Goal: Check status

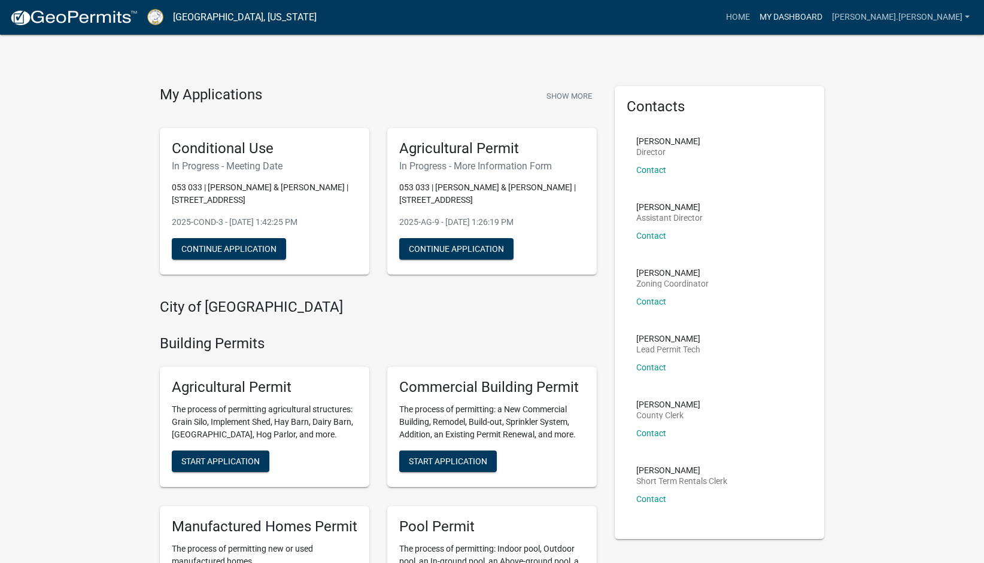
click at [796, 24] on link "My Dashboard" at bounding box center [791, 17] width 72 height 23
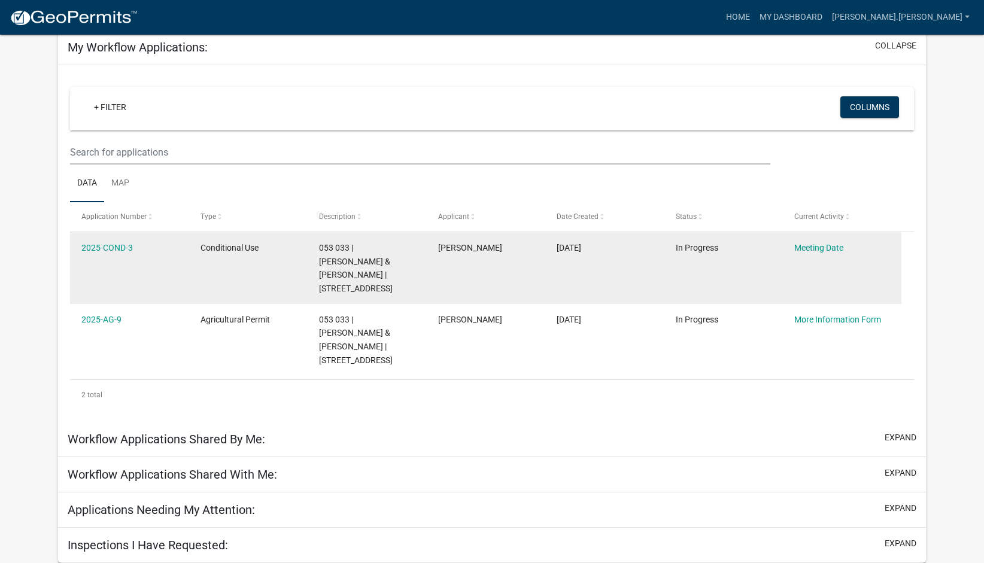
scroll to position [208, 0]
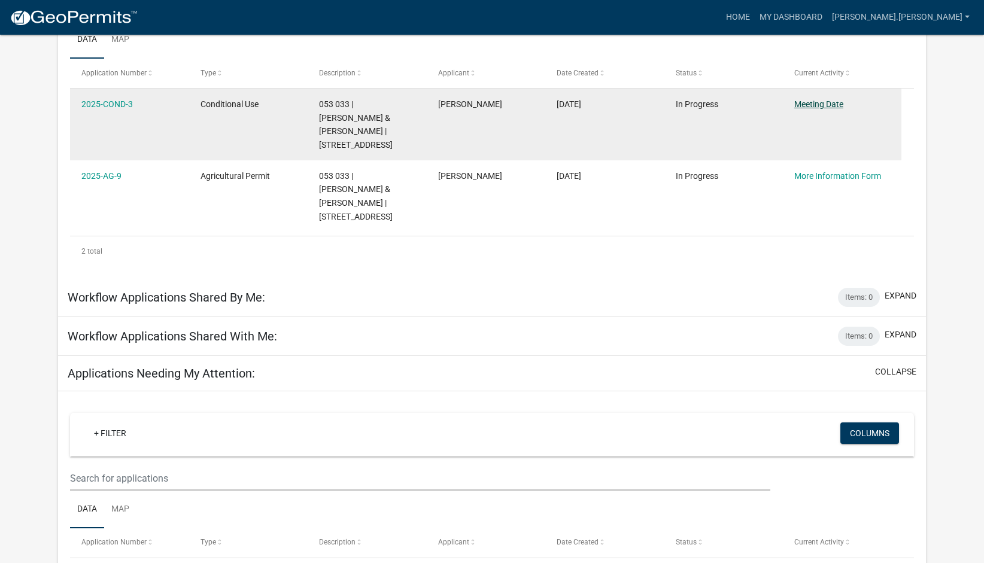
click at [844, 109] on link "Meeting Date" at bounding box center [819, 104] width 49 height 10
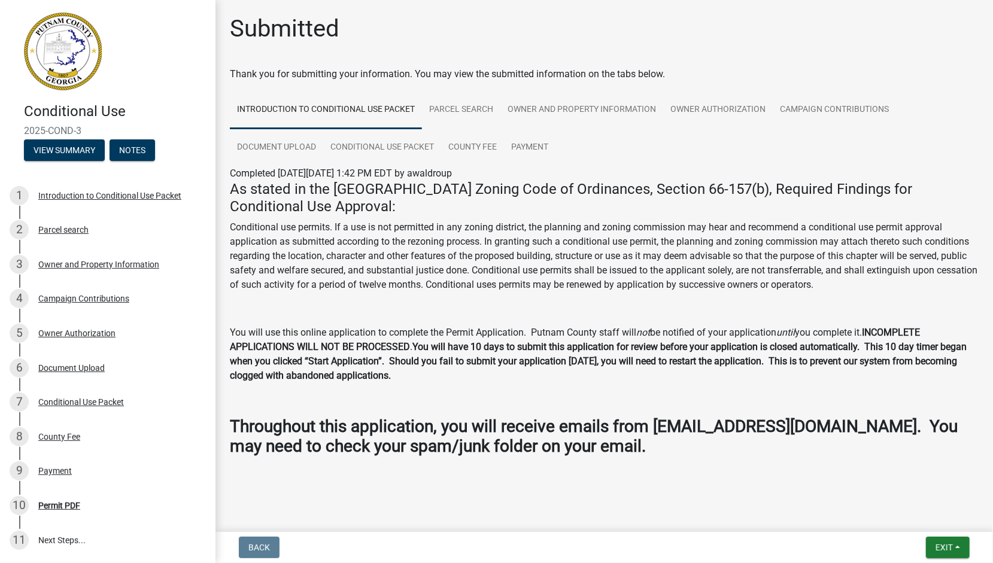
scroll to position [359, 0]
drag, startPoint x: 238, startPoint y: 453, endPoint x: 530, endPoint y: 446, distance: 292.9
click at [530, 446] on strong "Throughout this application, you will receive emails from noreply@schneidergis.…" at bounding box center [594, 437] width 728 height 40
drag, startPoint x: 530, startPoint y: 446, endPoint x: 524, endPoint y: 450, distance: 7.5
copy strong "[EMAIL_ADDRESS][DOMAIN_NAME]"
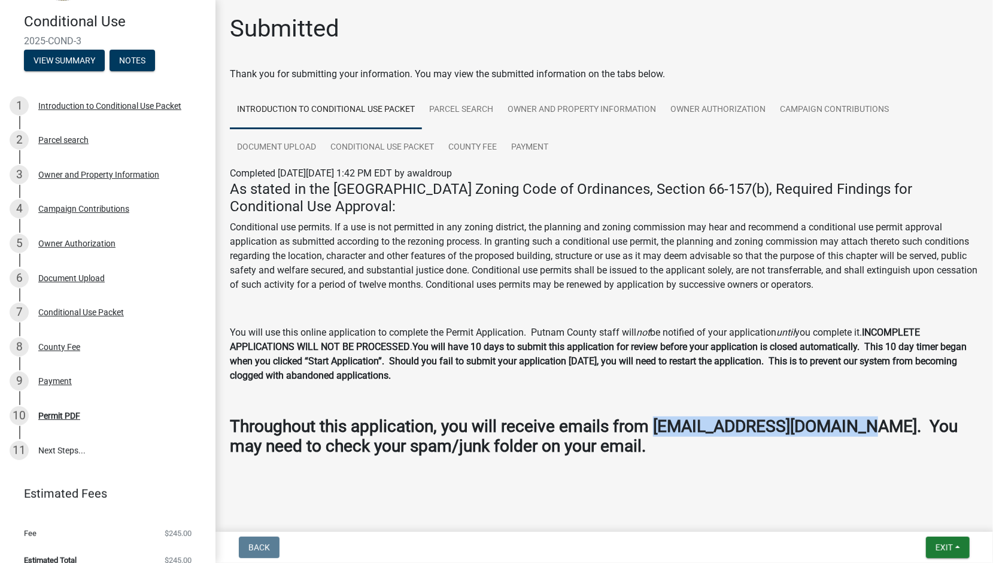
scroll to position [0, 0]
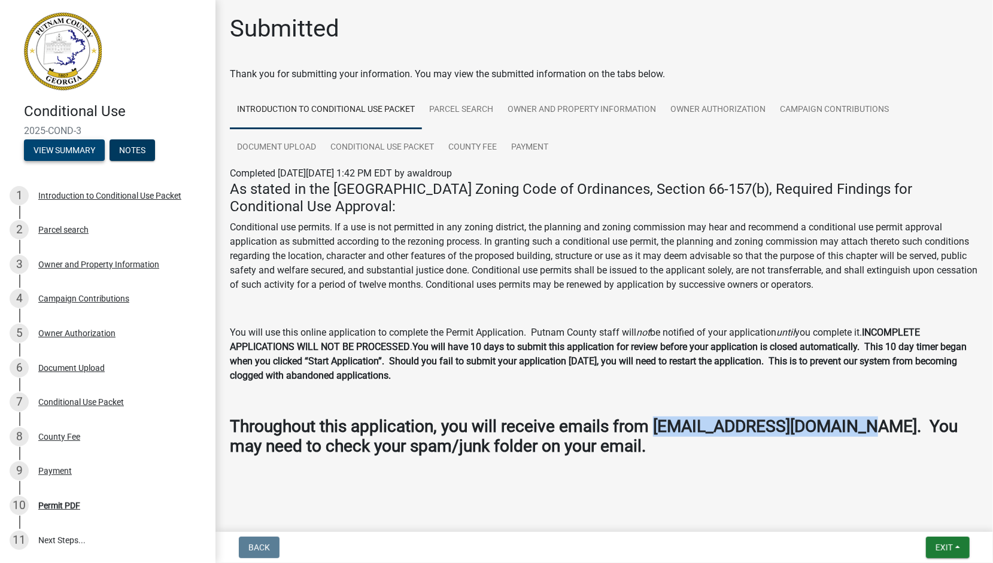
click at [100, 161] on button "View Summary" at bounding box center [64, 151] width 81 height 22
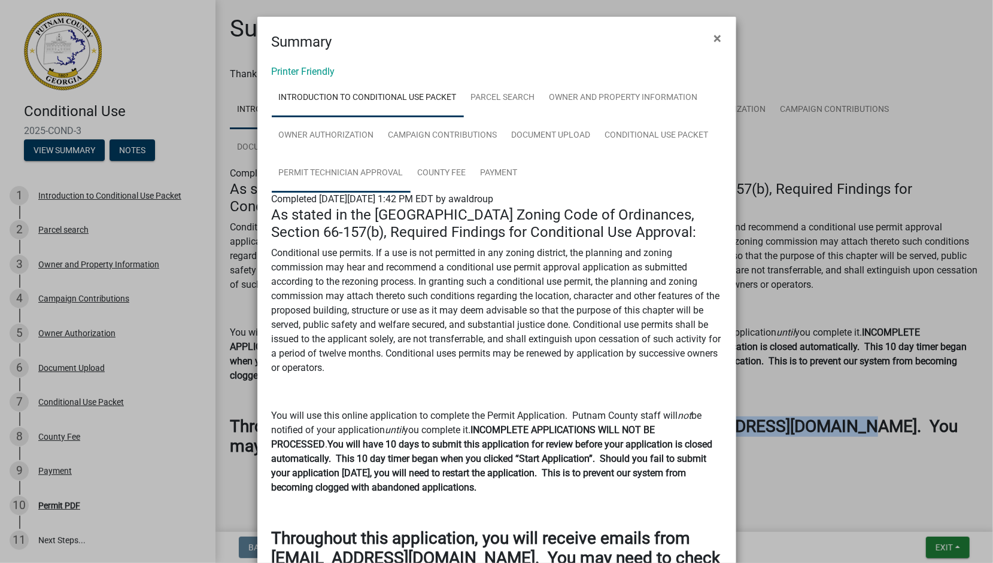
click at [411, 193] on link "Permit Technician Approval" at bounding box center [341, 173] width 139 height 38
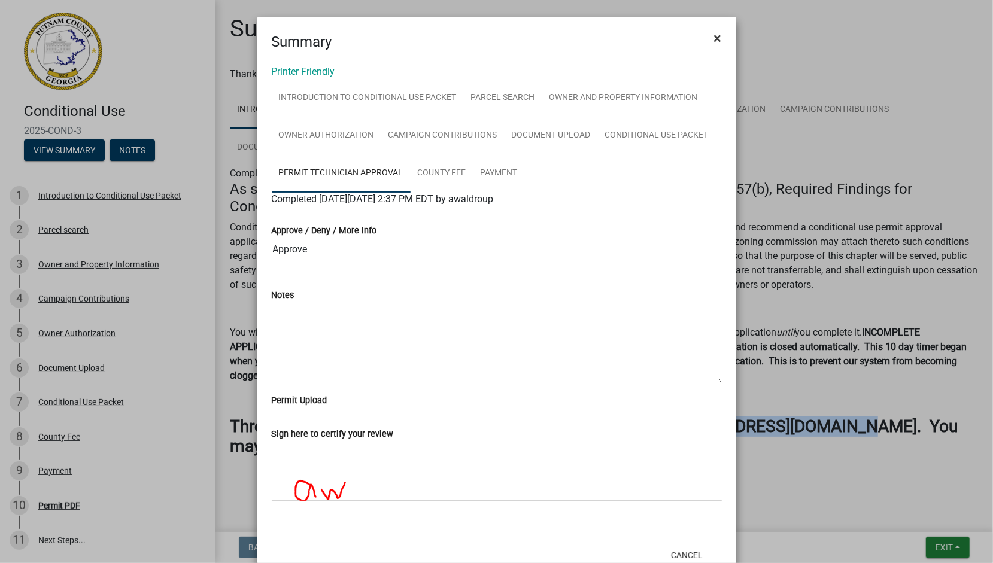
click at [714, 47] on span "×" at bounding box center [718, 38] width 8 height 17
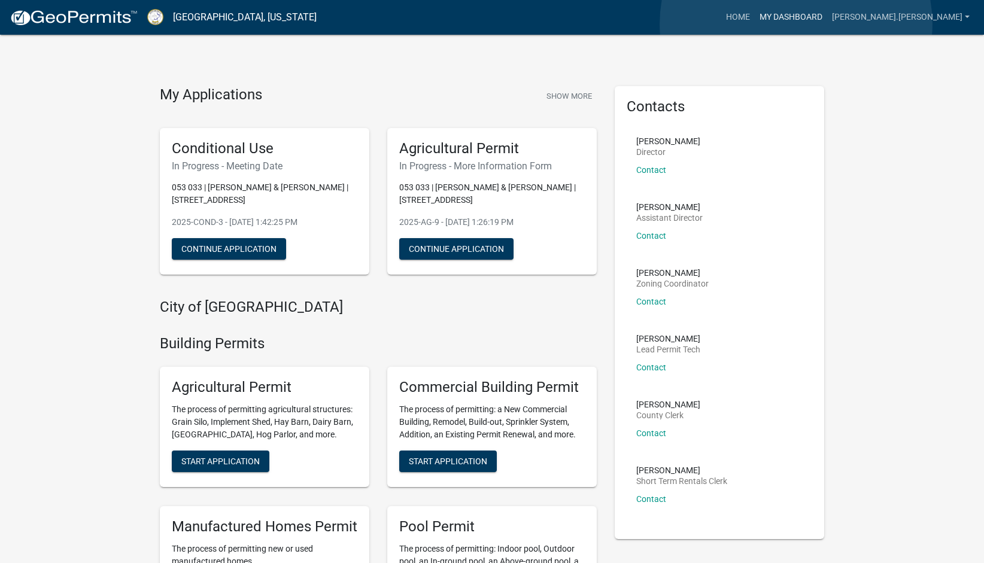
click at [796, 24] on link "My Dashboard" at bounding box center [791, 17] width 72 height 23
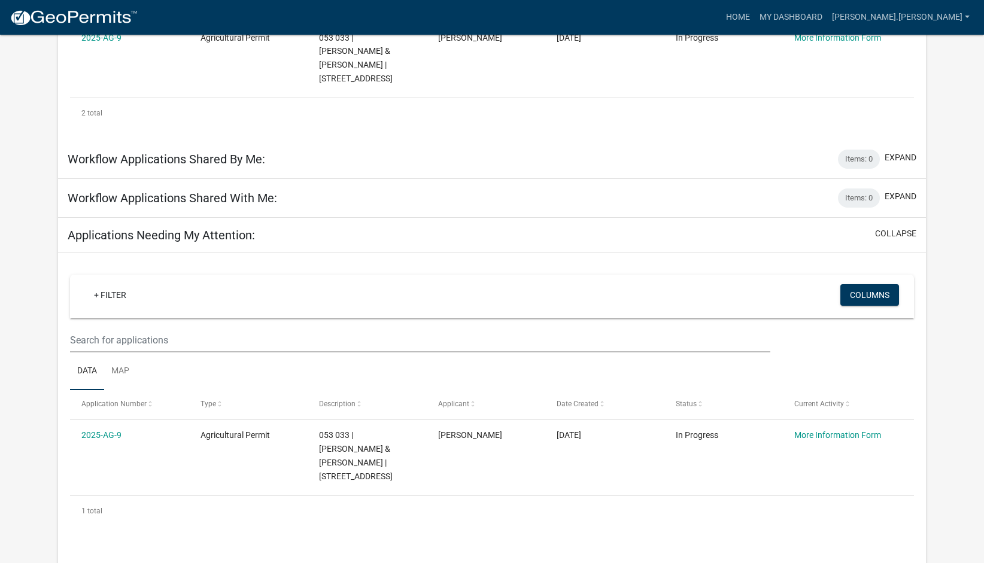
scroll to position [316, 0]
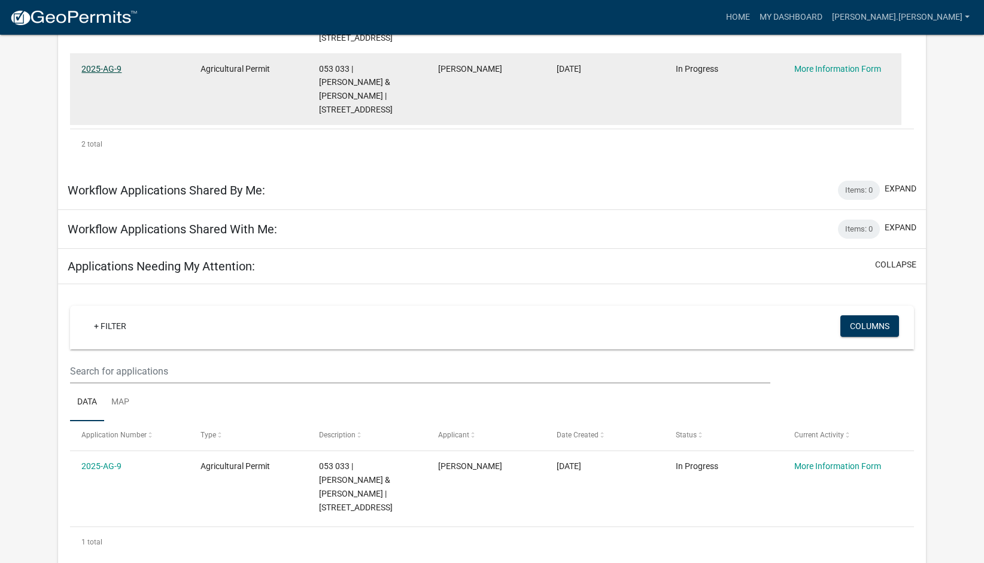
click at [105, 74] on link "2025-AG-9" at bounding box center [101, 69] width 40 height 10
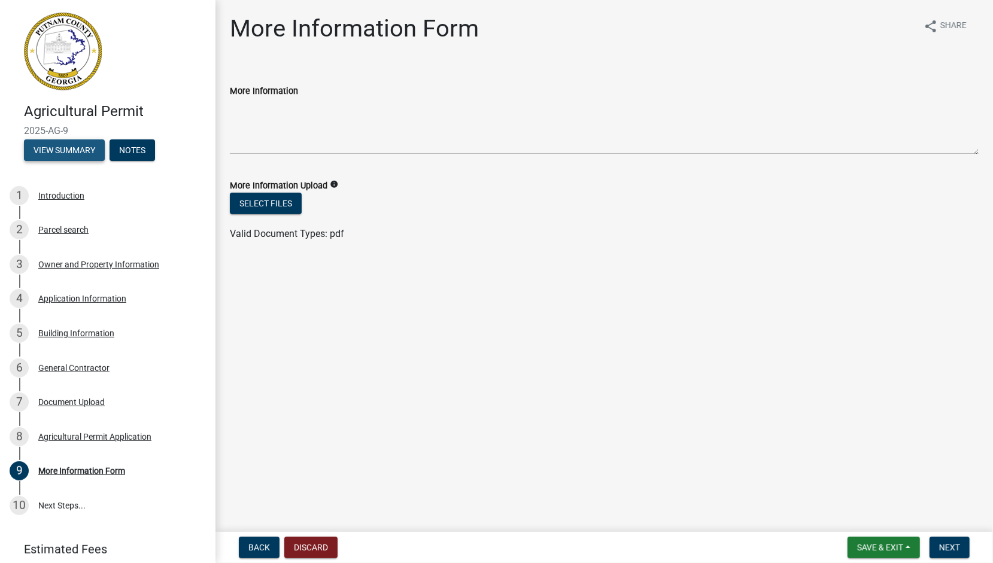
click at [105, 161] on button "View Summary" at bounding box center [64, 151] width 81 height 22
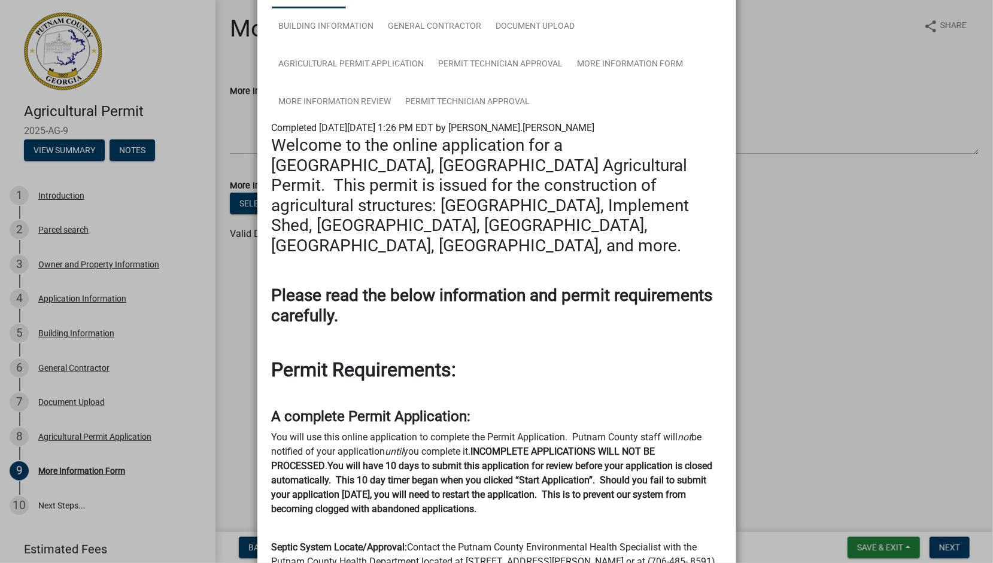
scroll to position [120, 0]
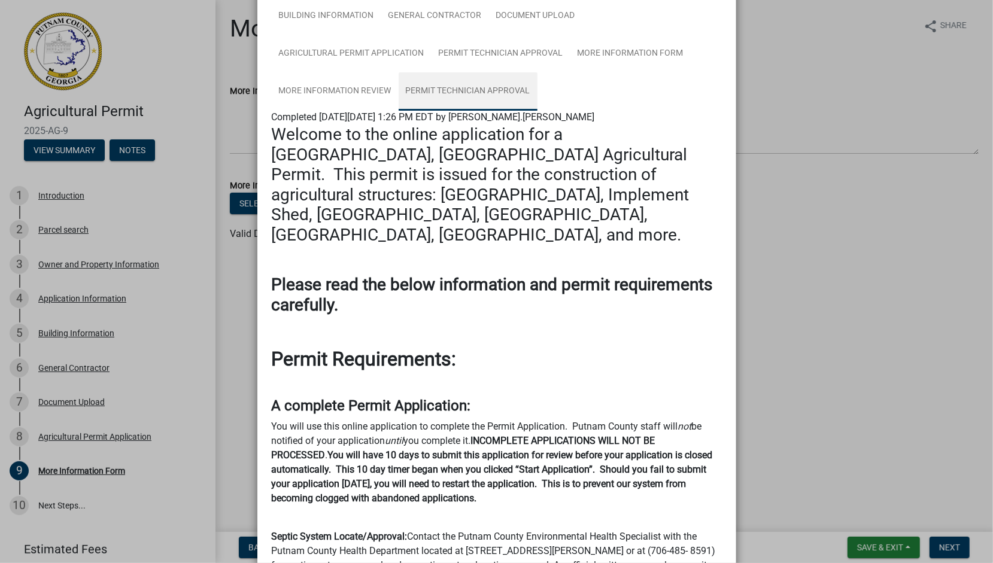
click at [538, 111] on link "Permit Technician Approval" at bounding box center [468, 91] width 139 height 38
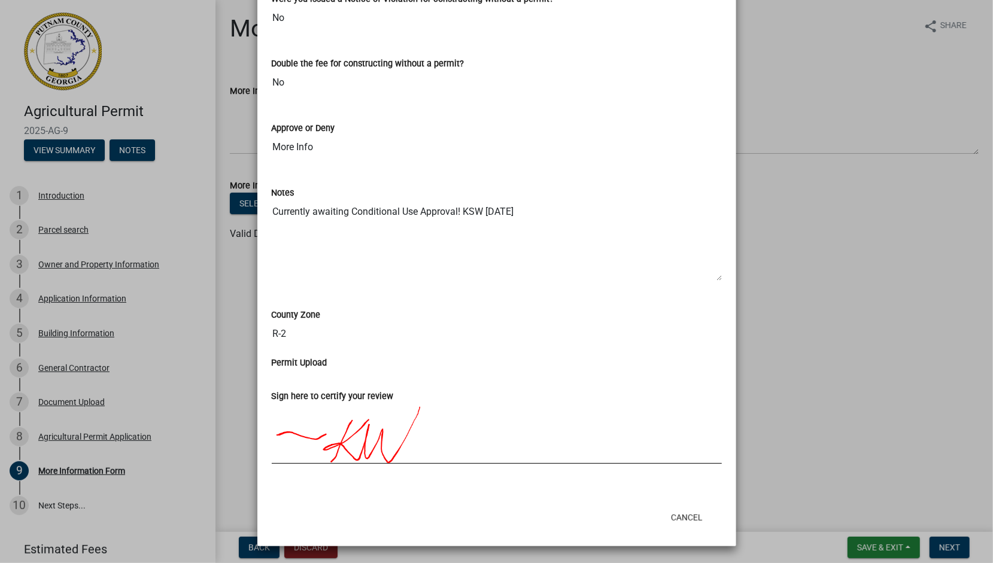
scroll to position [858, 0]
drag, startPoint x: 210, startPoint y: 241, endPoint x: 199, endPoint y: 319, distance: 78.7
click at [199, 319] on ngb-modal-window "Summary × Printer Friendly Introduction Parcel search Owner and Property Inform…" at bounding box center [496, 281] width 993 height 563
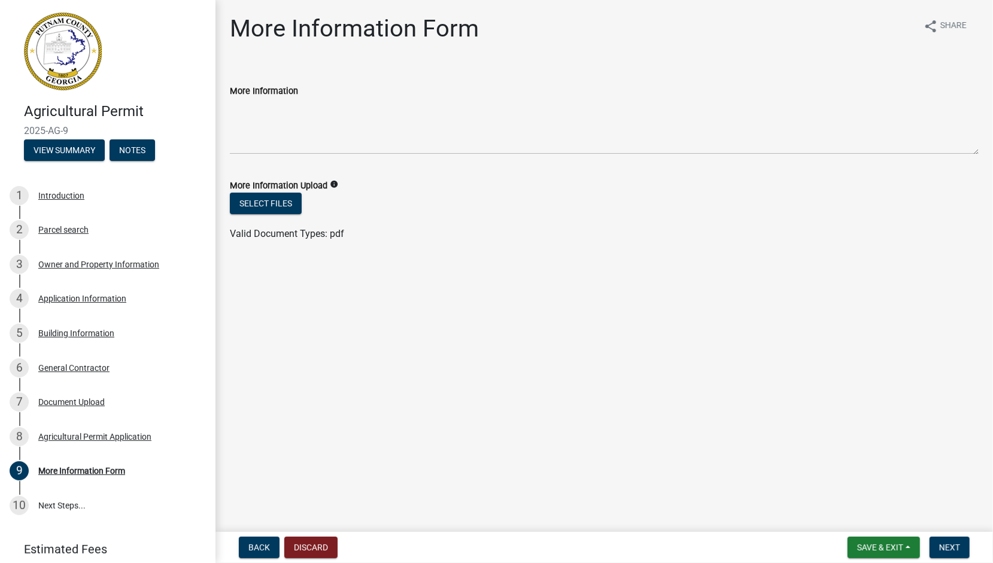
drag, startPoint x: 199, startPoint y: 319, endPoint x: 207, endPoint y: 336, distance: 19.8
click at [207, 336] on div "Agricultural Permit 2025-AG-9 View Summary Notes 1 Introduction 2 Parcel search…" at bounding box center [108, 281] width 216 height 563
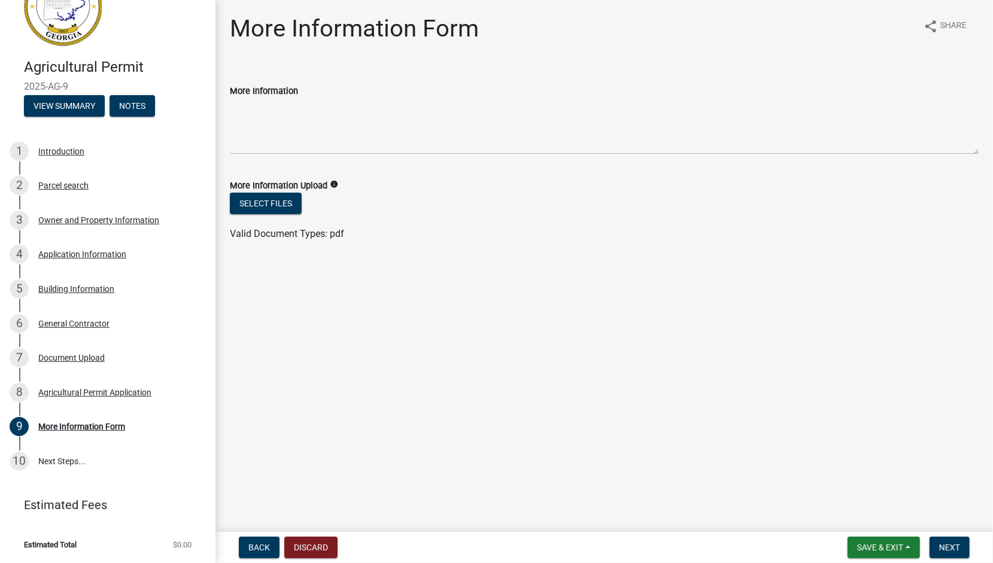
scroll to position [380, 0]
click at [87, 444] on link "10 Next Steps..." at bounding box center [108, 461] width 216 height 35
